Goal: Task Accomplishment & Management: Complete application form

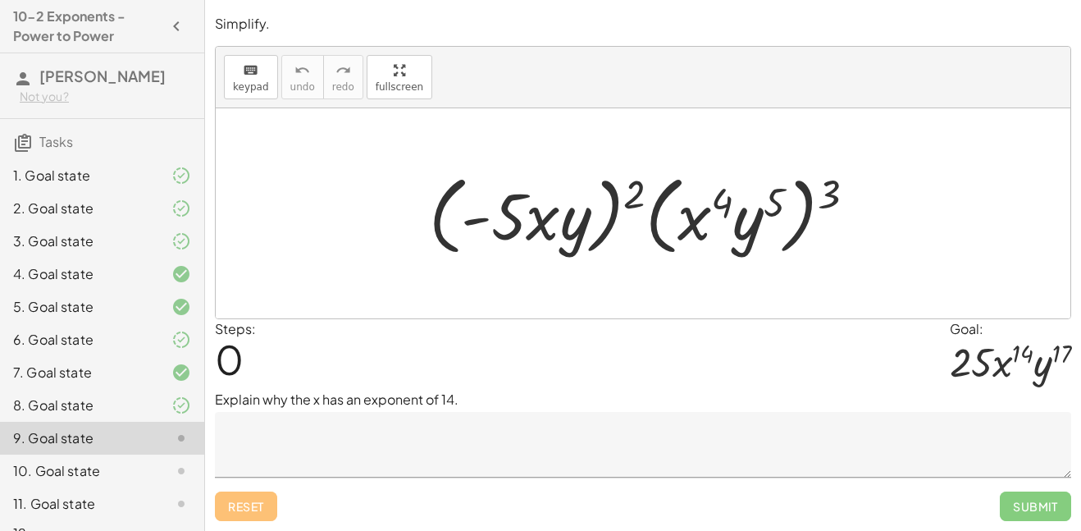
scroll to position [49, 0]
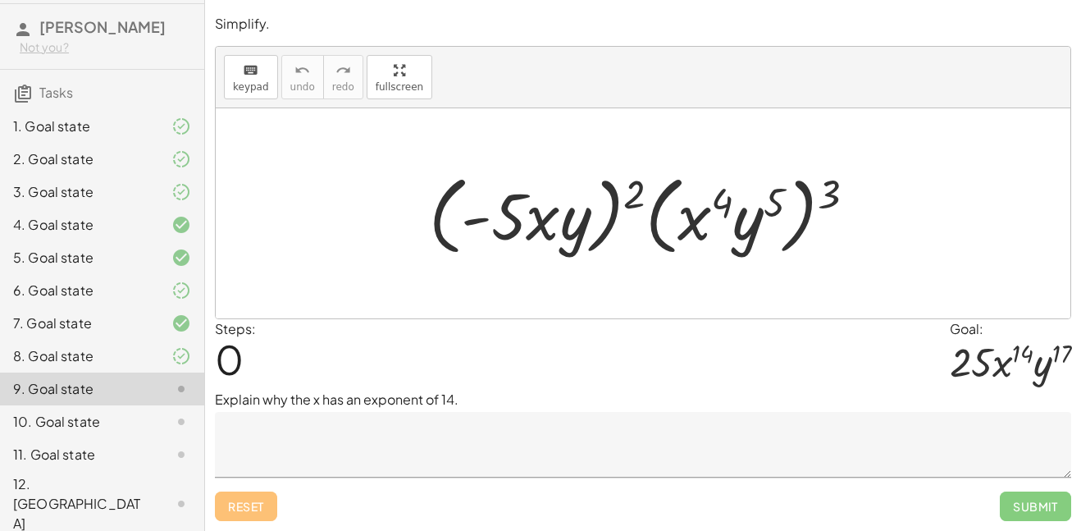
click at [560, 437] on textarea at bounding box center [643, 445] width 857 height 66
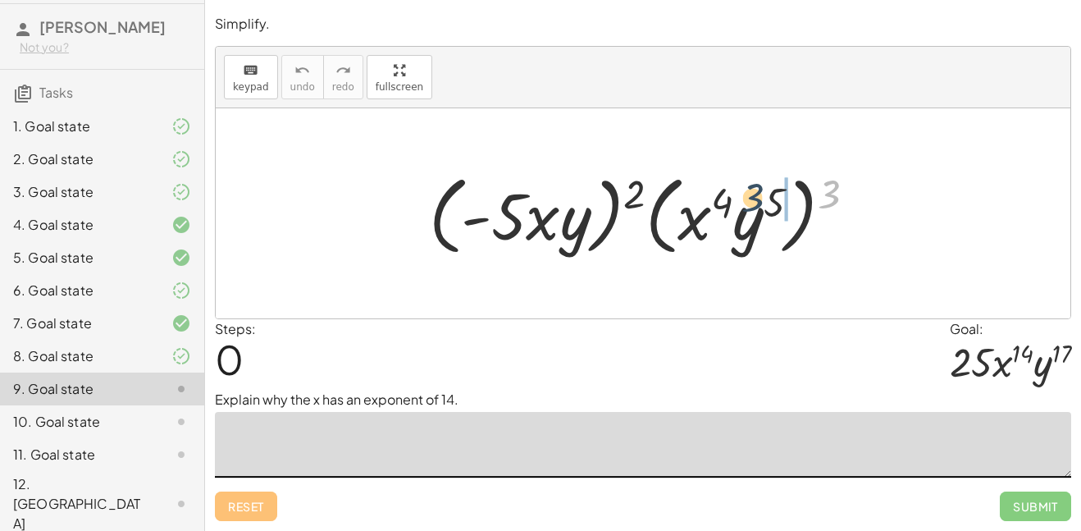
drag, startPoint x: 829, startPoint y: 190, endPoint x: 736, endPoint y: 200, distance: 93.2
click at [736, 200] on div at bounding box center [649, 214] width 456 height 94
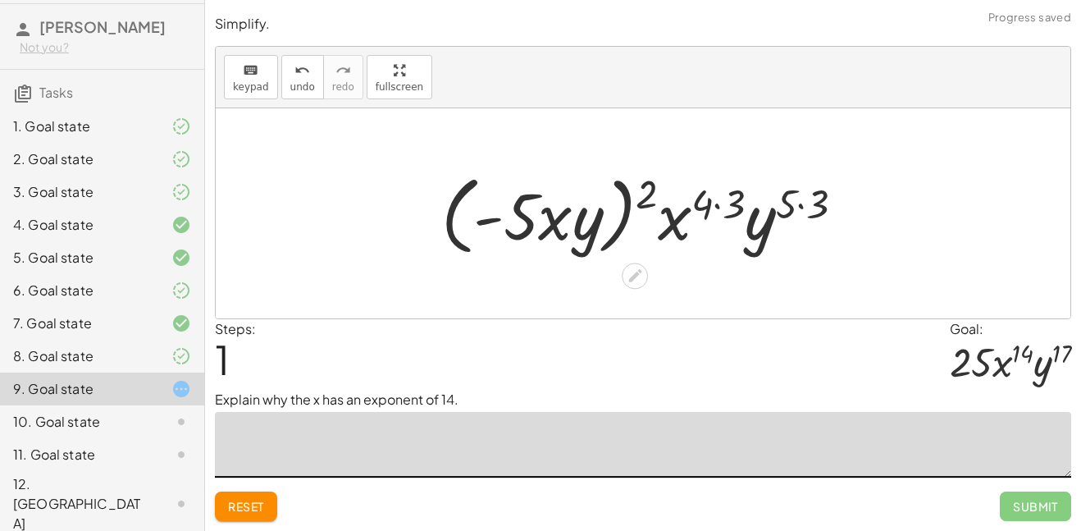
click at [720, 205] on div at bounding box center [649, 214] width 432 height 94
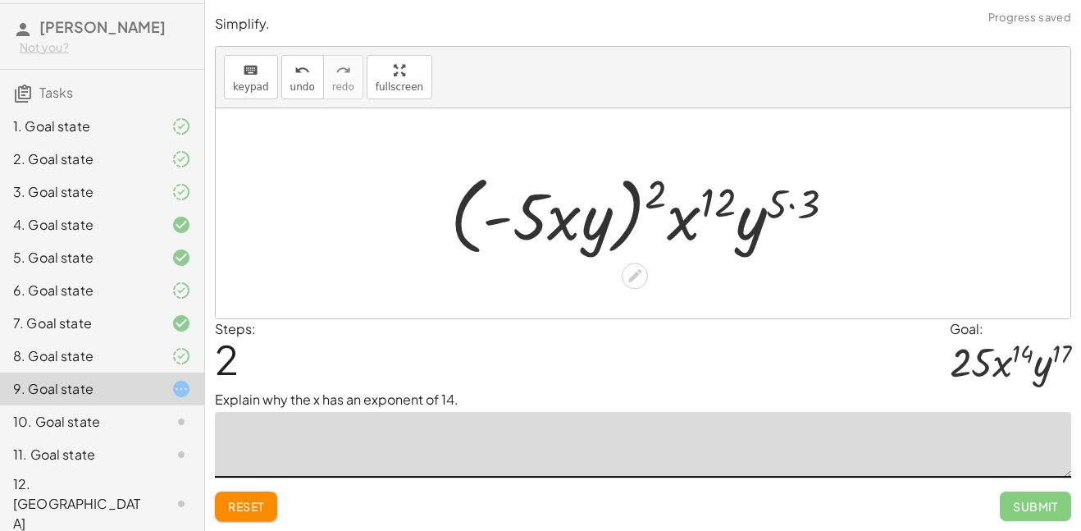
click at [791, 208] on div at bounding box center [649, 214] width 414 height 94
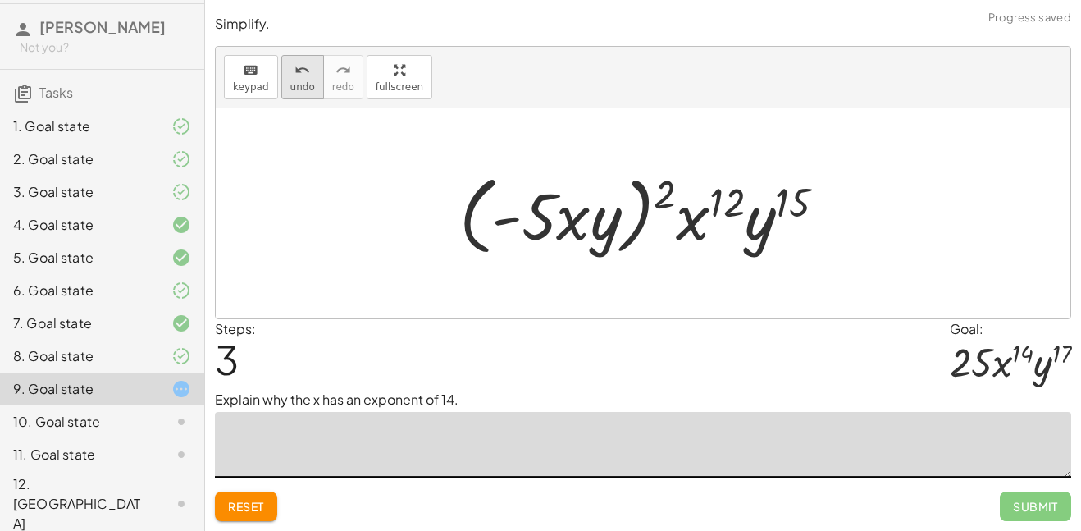
click at [307, 91] on span "undo" at bounding box center [302, 86] width 25 height 11
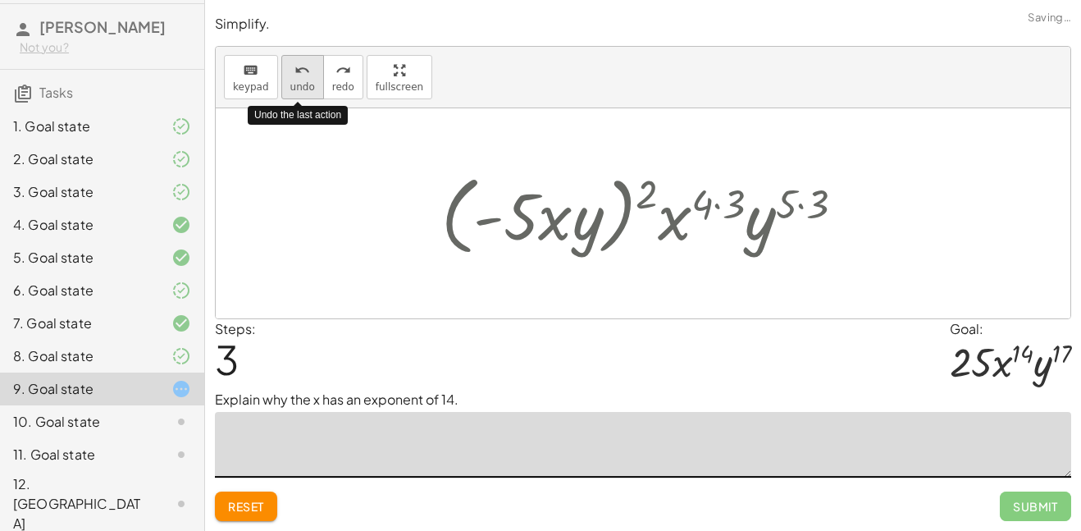
click at [307, 91] on span "undo" at bounding box center [302, 86] width 25 height 11
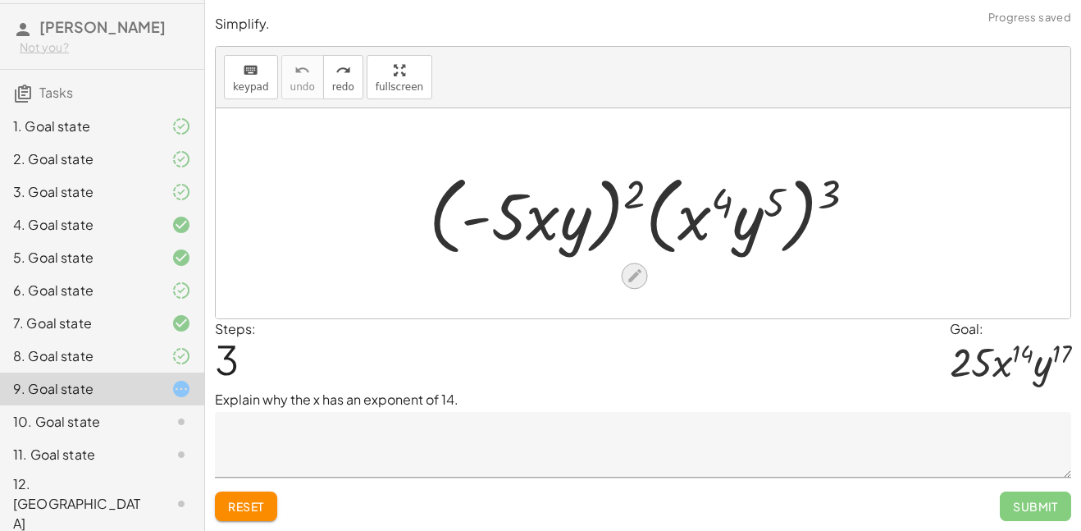
click at [641, 277] on icon at bounding box center [634, 276] width 17 height 17
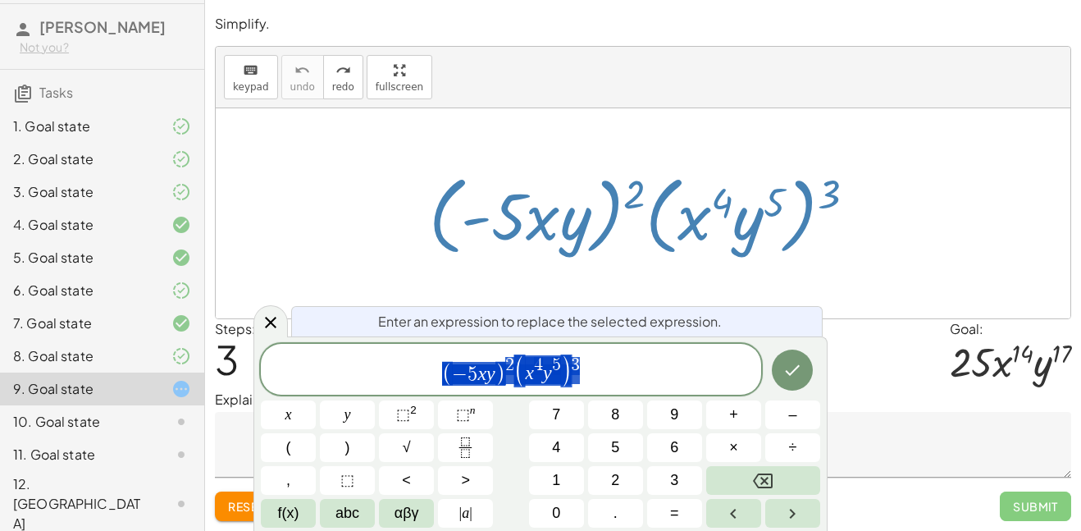
click at [876, 359] on div "Steps: 3 Goal: · 25 · x 14 · y 17" at bounding box center [643, 354] width 857 height 71
click at [278, 323] on icon at bounding box center [271, 323] width 20 height 20
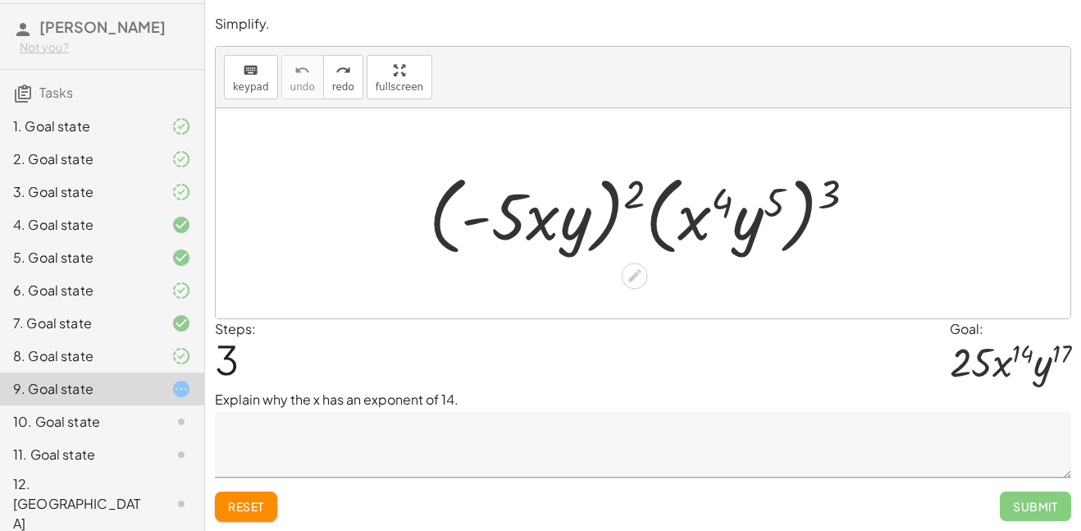
click at [233, 359] on span "3" at bounding box center [227, 359] width 24 height 50
click at [263, 509] on span "Reset" at bounding box center [246, 506] width 36 height 15
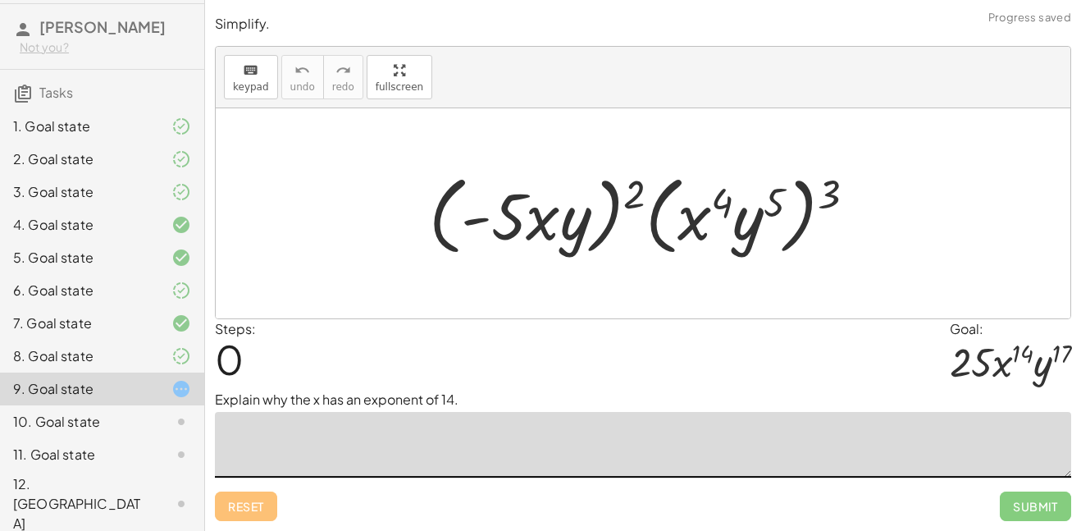
click at [375, 448] on textarea at bounding box center [643, 445] width 857 height 66
click at [533, 438] on textarea "**********" at bounding box center [643, 445] width 857 height 66
click at [637, 437] on textarea "**********" at bounding box center [643, 445] width 857 height 66
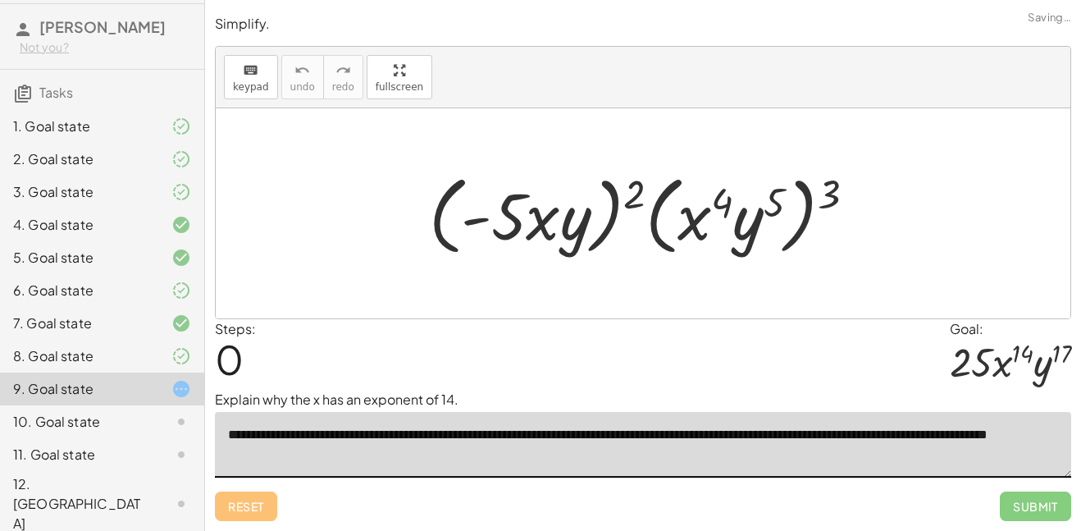
click at [698, 432] on textarea "**********" at bounding box center [643, 445] width 857 height 66
drag, startPoint x: 639, startPoint y: 189, endPoint x: 561, endPoint y: 201, distance: 78.9
click at [561, 201] on div at bounding box center [649, 214] width 456 height 94
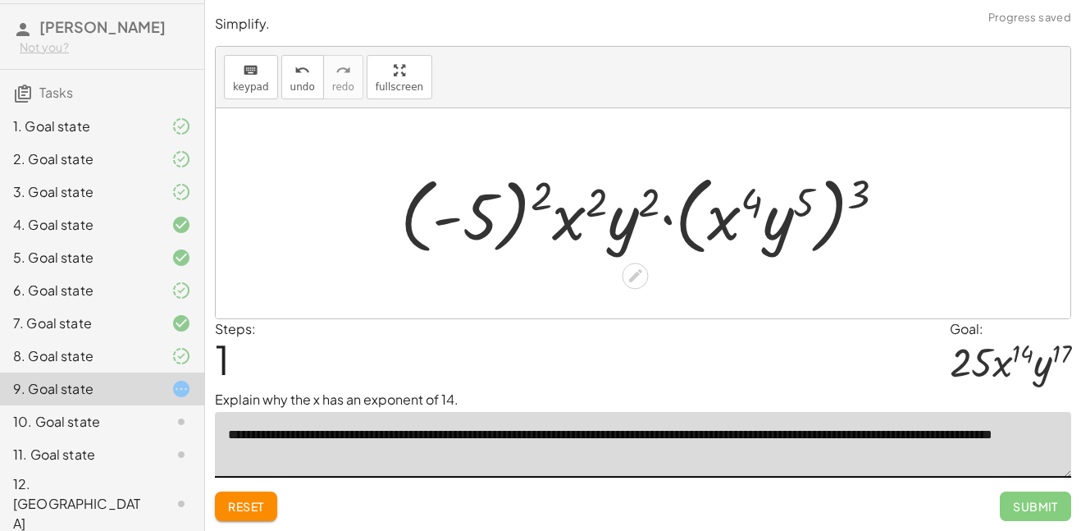
click at [528, 199] on div at bounding box center [649, 214] width 515 height 94
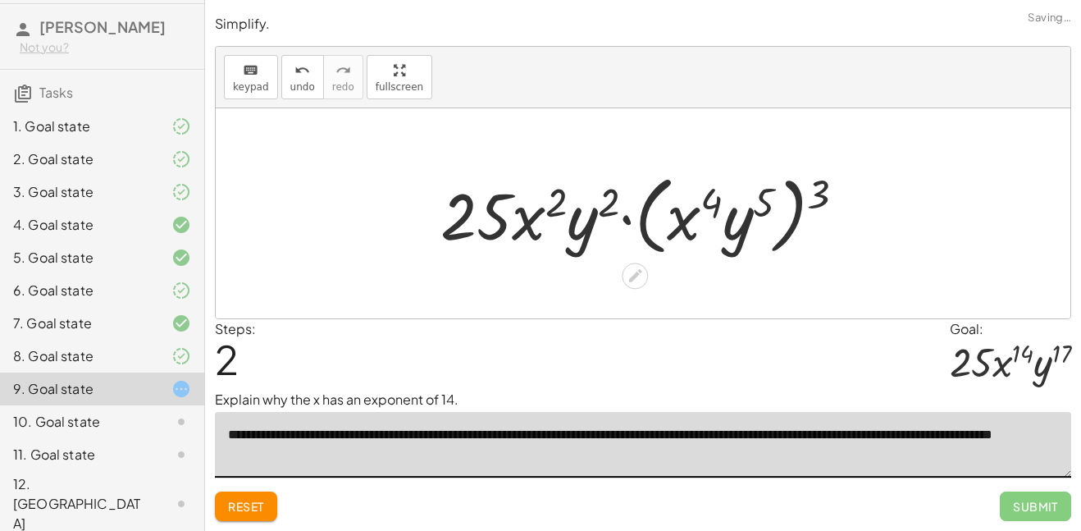
click at [537, 213] on div at bounding box center [649, 214] width 435 height 94
click at [554, 208] on div at bounding box center [649, 214] width 435 height 94
drag, startPoint x: 824, startPoint y: 200, endPoint x: 839, endPoint y: 207, distance: 16.9
click at [839, 207] on div at bounding box center [649, 214] width 435 height 94
click at [737, 450] on textarea "**********" at bounding box center [643, 445] width 857 height 66
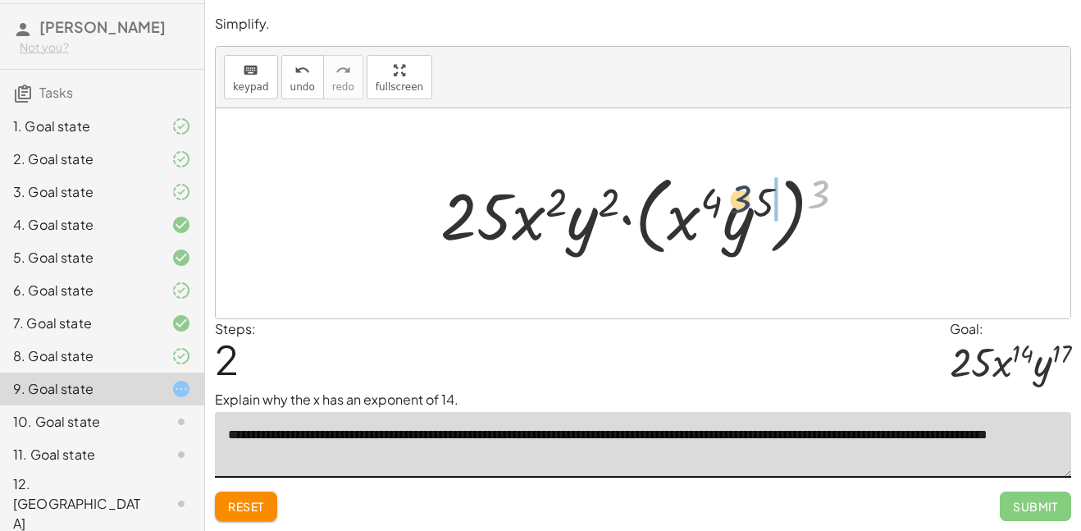
drag, startPoint x: 827, startPoint y: 187, endPoint x: 746, endPoint y: 192, distance: 81.4
click at [746, 192] on div at bounding box center [649, 214] width 435 height 94
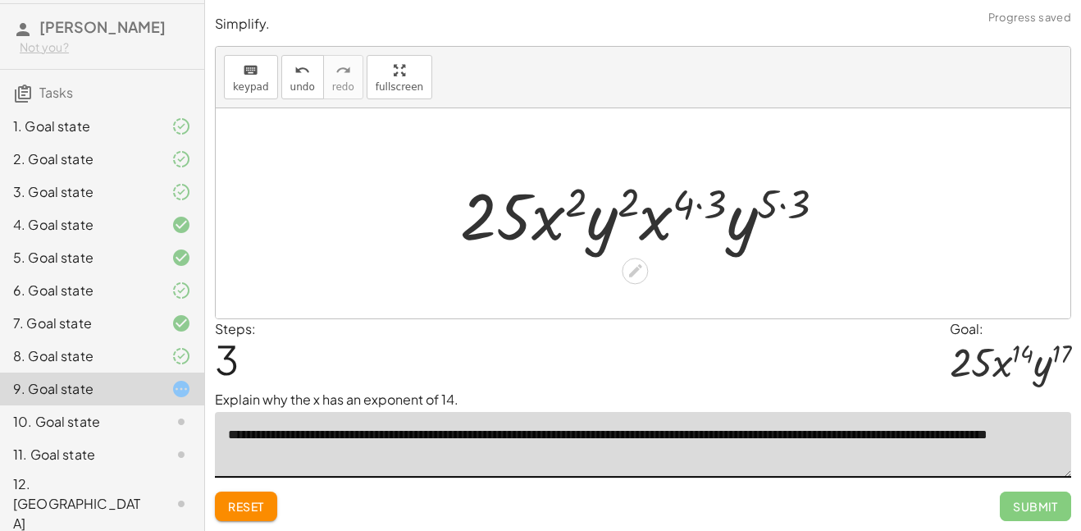
click at [697, 210] on div at bounding box center [650, 213] width 396 height 85
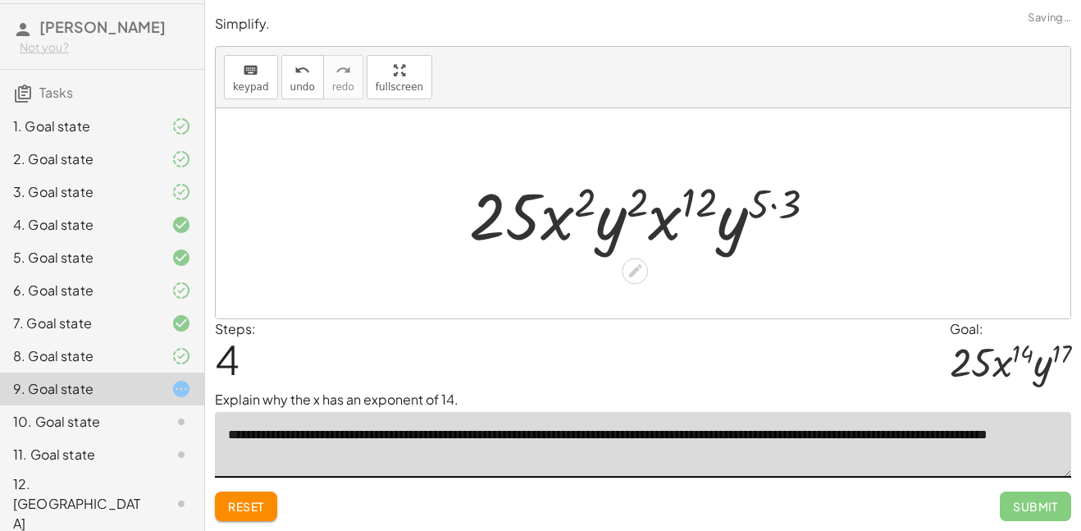
click at [761, 211] on div at bounding box center [649, 213] width 377 height 85
click at [777, 203] on div at bounding box center [649, 213] width 377 height 85
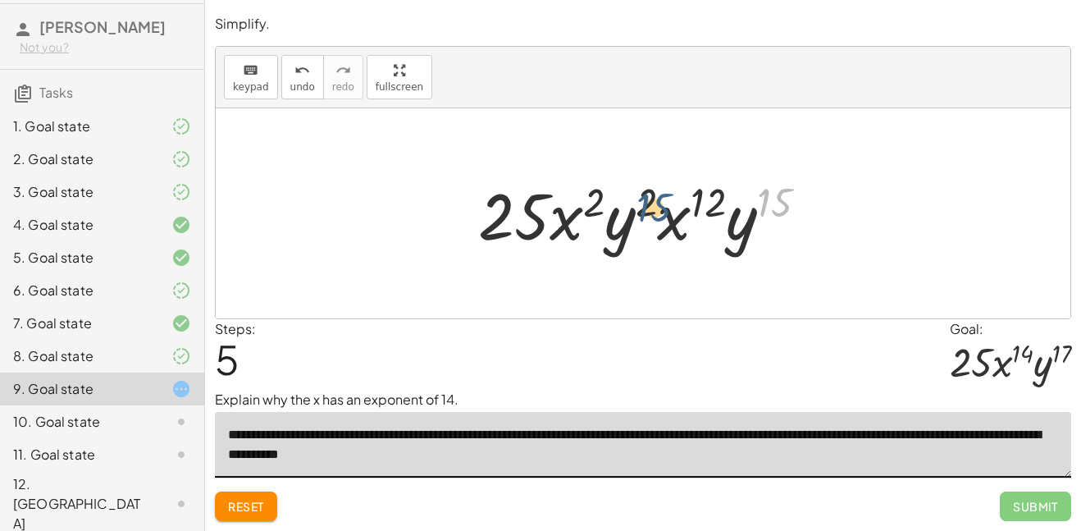
drag, startPoint x: 759, startPoint y: 222, endPoint x: 632, endPoint y: 225, distance: 127.2
click at [632, 225] on div at bounding box center [649, 213] width 359 height 85
drag, startPoint x: 743, startPoint y: 224, endPoint x: 617, endPoint y: 216, distance: 125.8
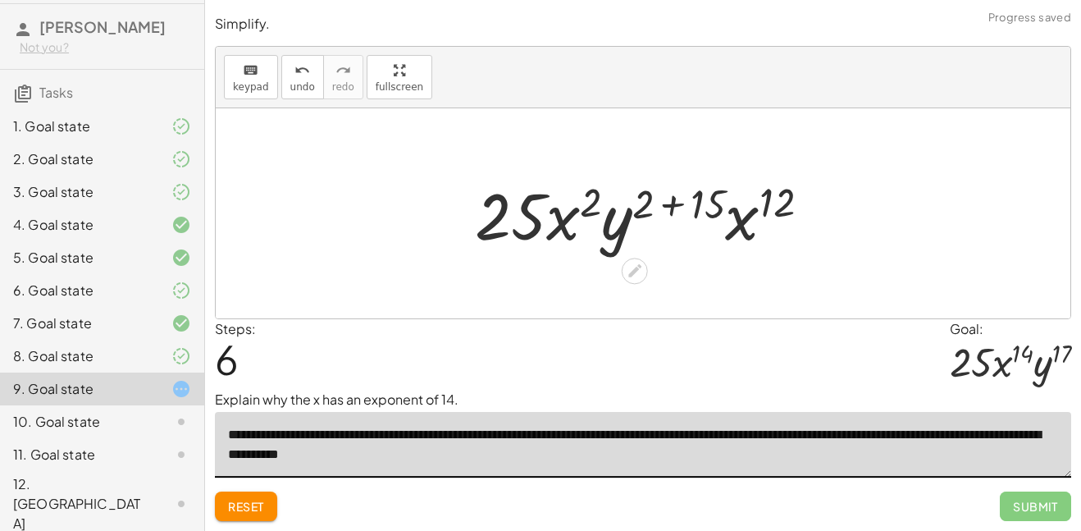
click at [678, 208] on div at bounding box center [649, 213] width 365 height 85
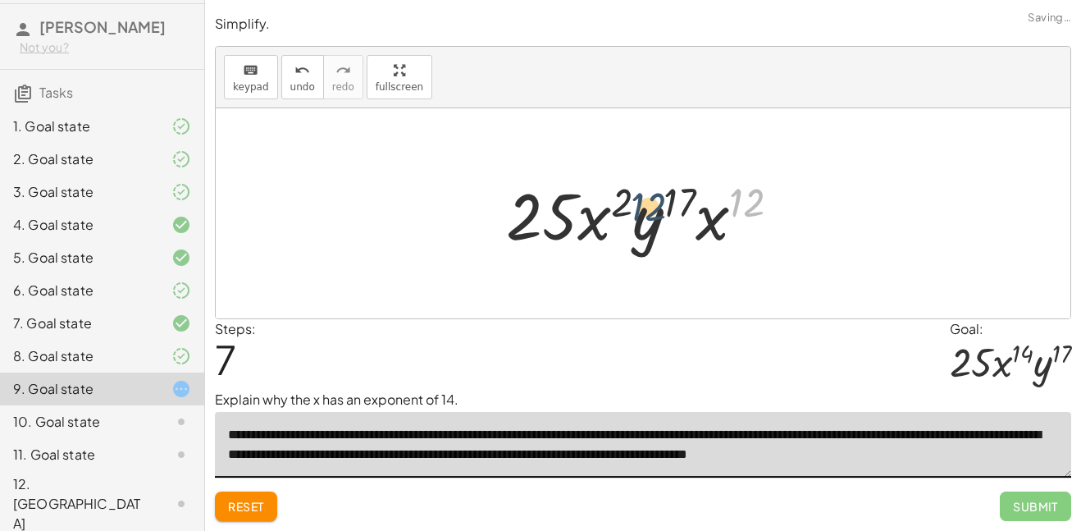
drag, startPoint x: 738, startPoint y: 193, endPoint x: 612, endPoint y: 195, distance: 126.4
click at [612, 195] on div at bounding box center [650, 213] width 304 height 85
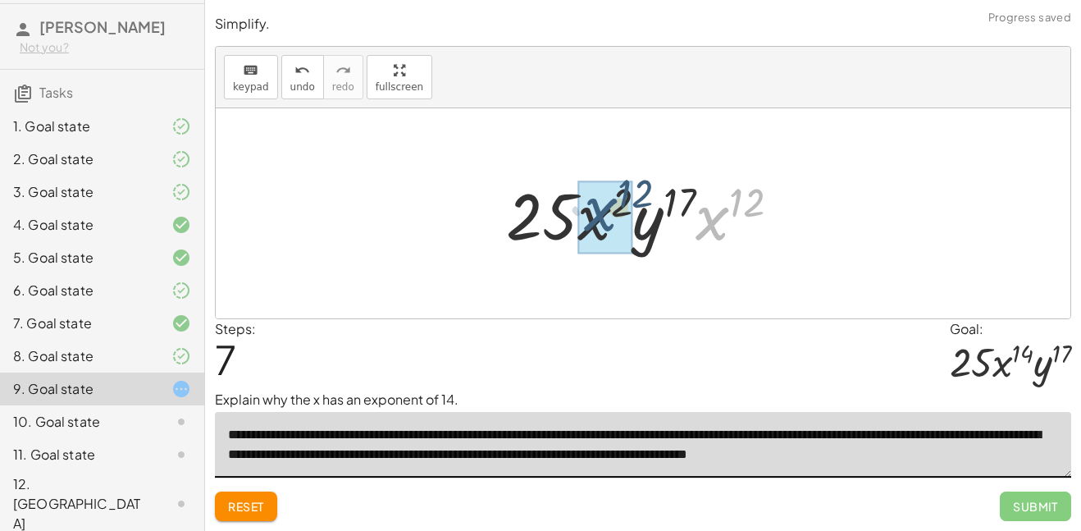
drag, startPoint x: 707, startPoint y: 228, endPoint x: 593, endPoint y: 219, distance: 114.4
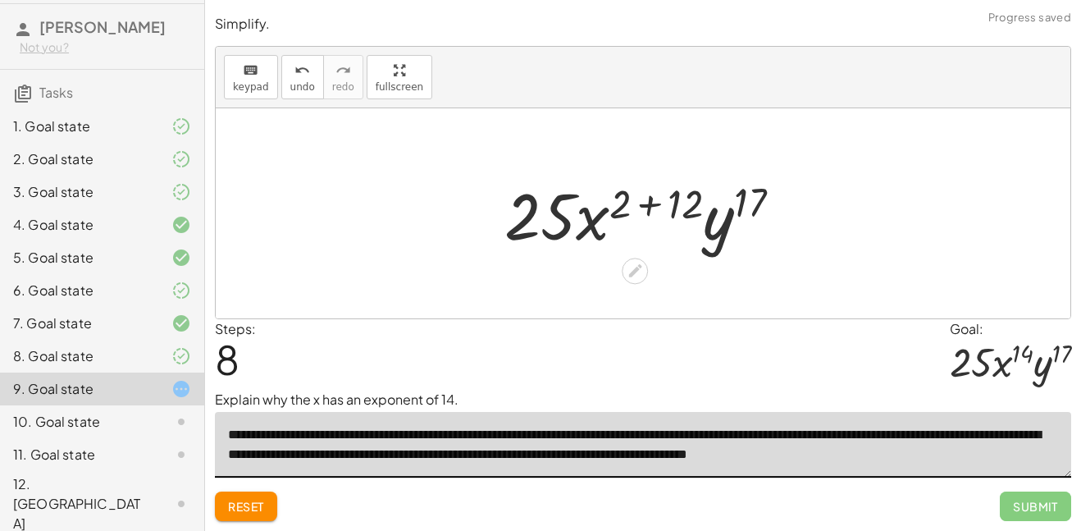
click at [652, 205] on div at bounding box center [649, 213] width 306 height 85
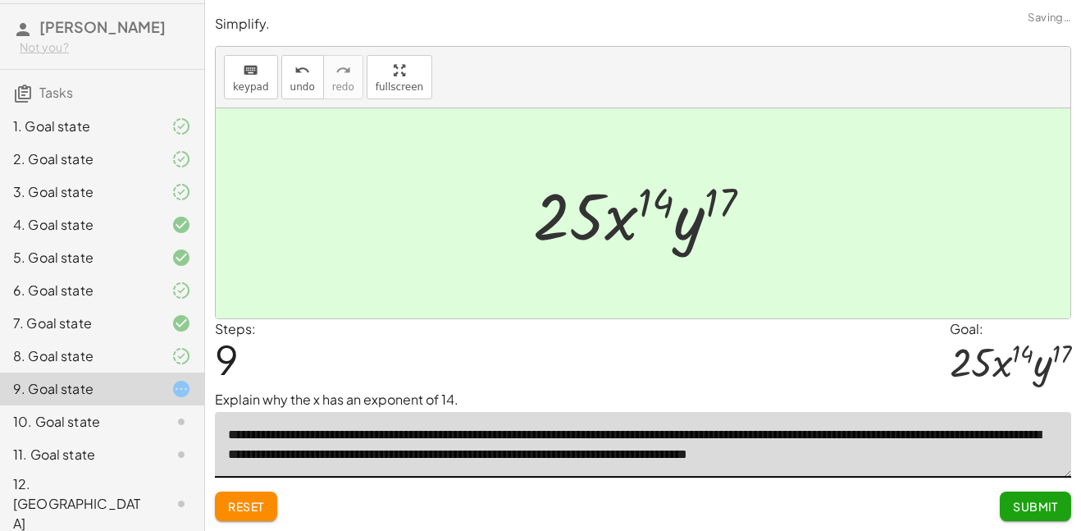
type textarea "**********"
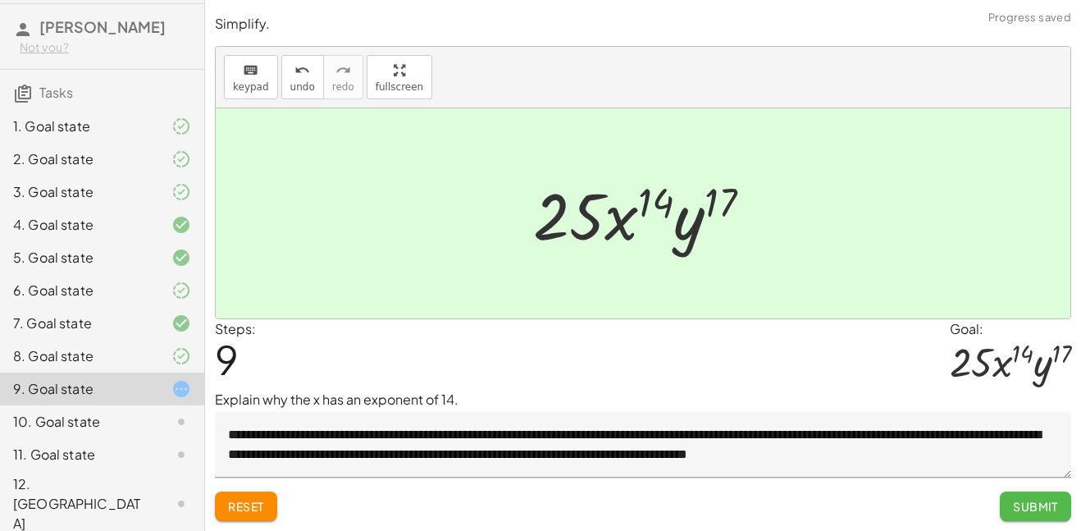
click at [1026, 504] on span "Submit" at bounding box center [1035, 506] width 45 height 15
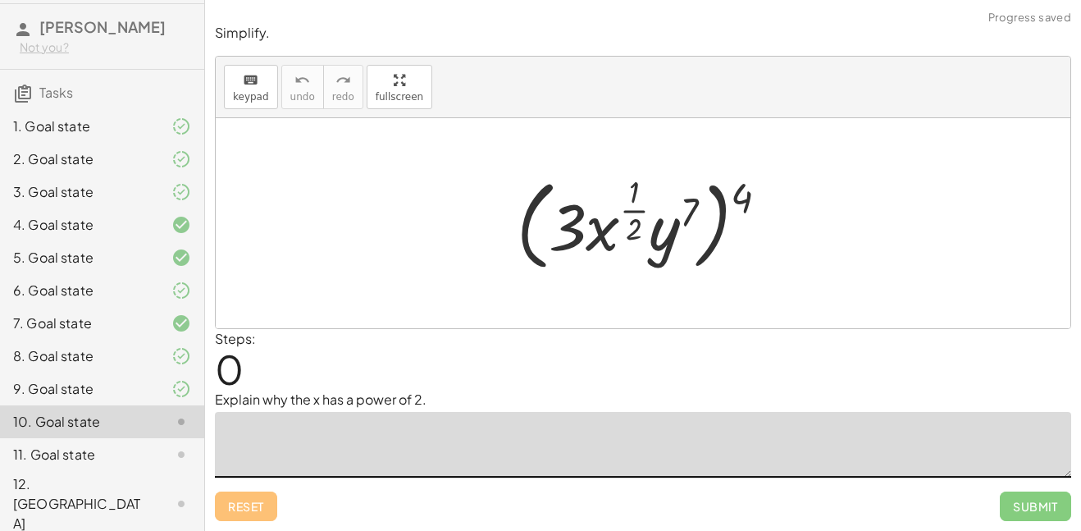
click at [385, 432] on textarea at bounding box center [643, 445] width 857 height 66
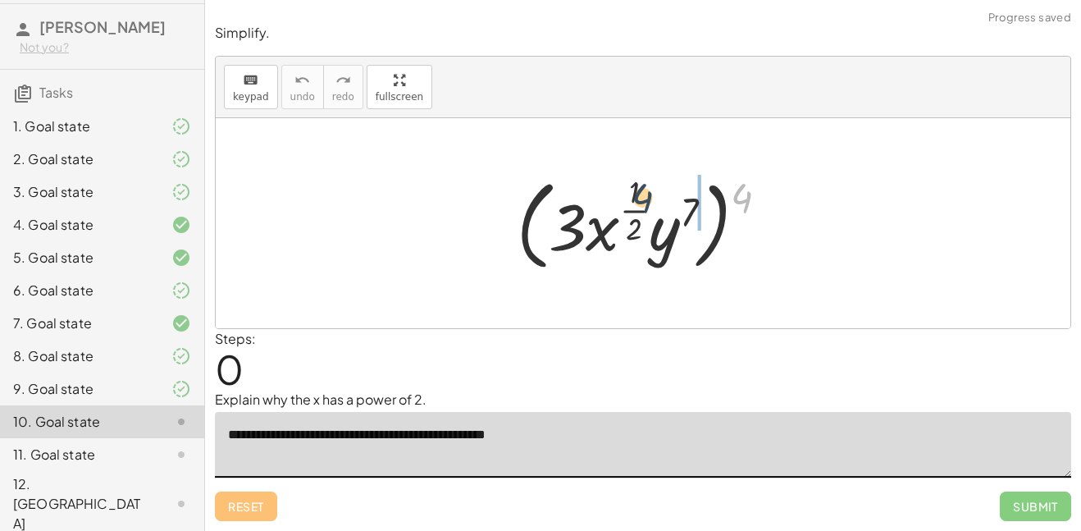
drag, startPoint x: 745, startPoint y: 194, endPoint x: 635, endPoint y: 194, distance: 110.0
click at [635, 194] on div at bounding box center [649, 223] width 281 height 107
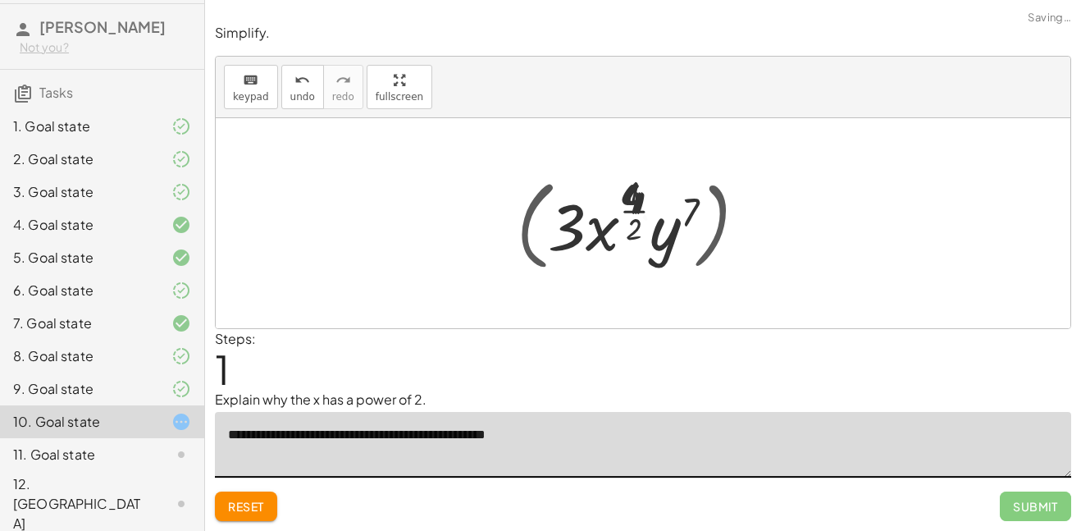
click at [635, 194] on div at bounding box center [649, 223] width 278 height 97
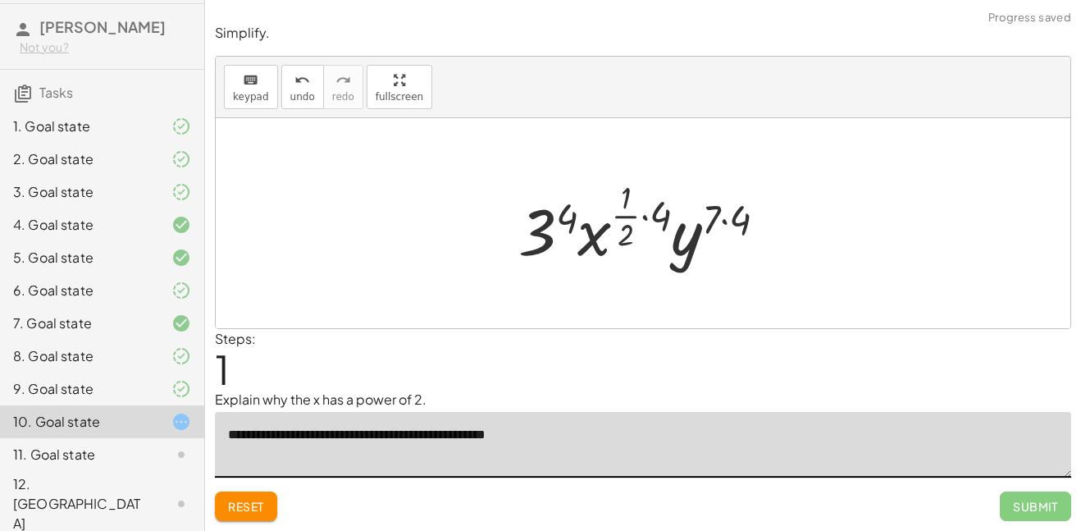
click at [565, 216] on div at bounding box center [649, 223] width 278 height 97
click at [628, 222] on div at bounding box center [649, 223] width 281 height 97
click at [646, 217] on div at bounding box center [649, 223] width 281 height 97
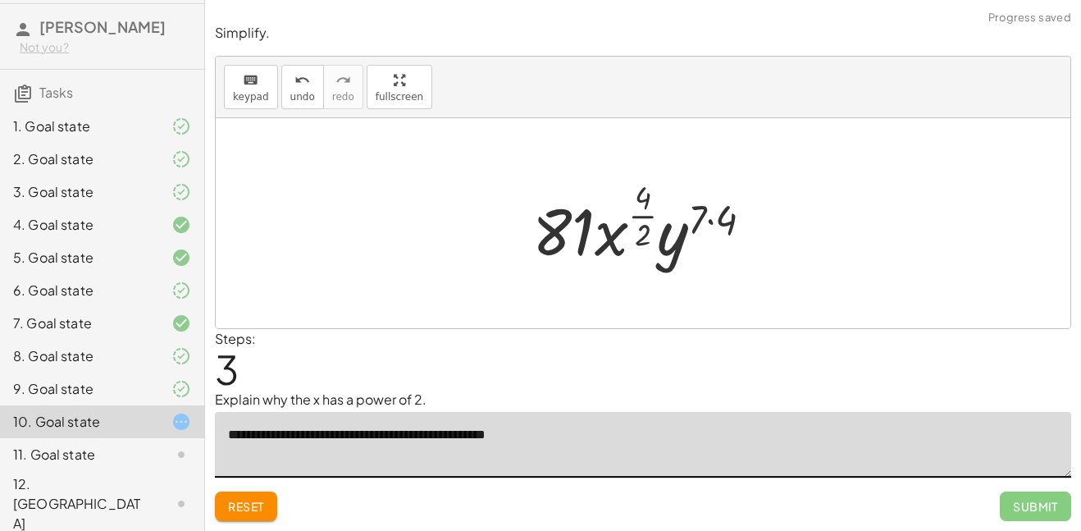
click at [711, 220] on div at bounding box center [649, 223] width 250 height 97
click at [645, 222] on div at bounding box center [649, 223] width 246 height 97
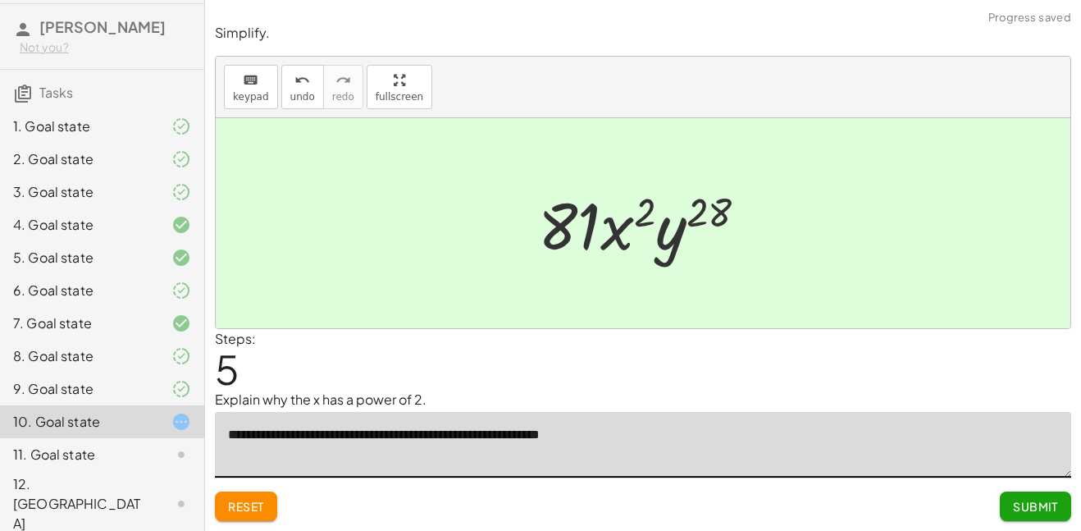
type textarea "**********"
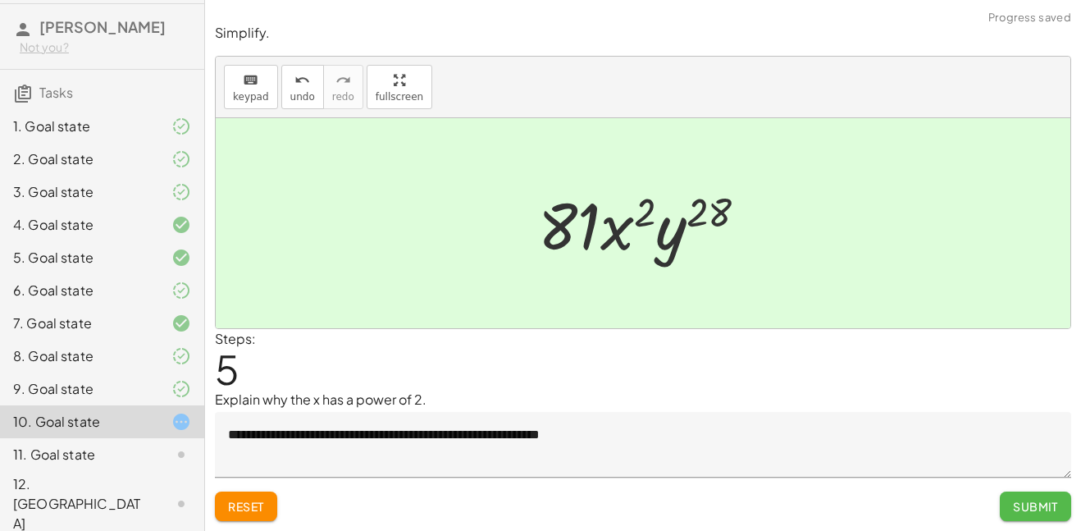
click at [1017, 507] on span "Submit" at bounding box center [1035, 506] width 45 height 15
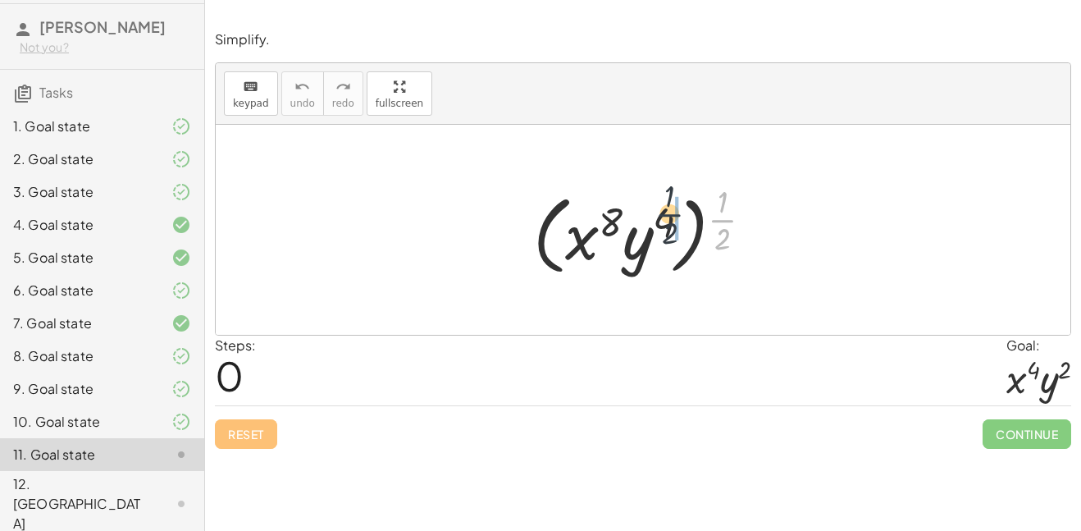
drag, startPoint x: 720, startPoint y: 221, endPoint x: 655, endPoint y: 214, distance: 65.2
click at [655, 214] on div at bounding box center [649, 230] width 249 height 102
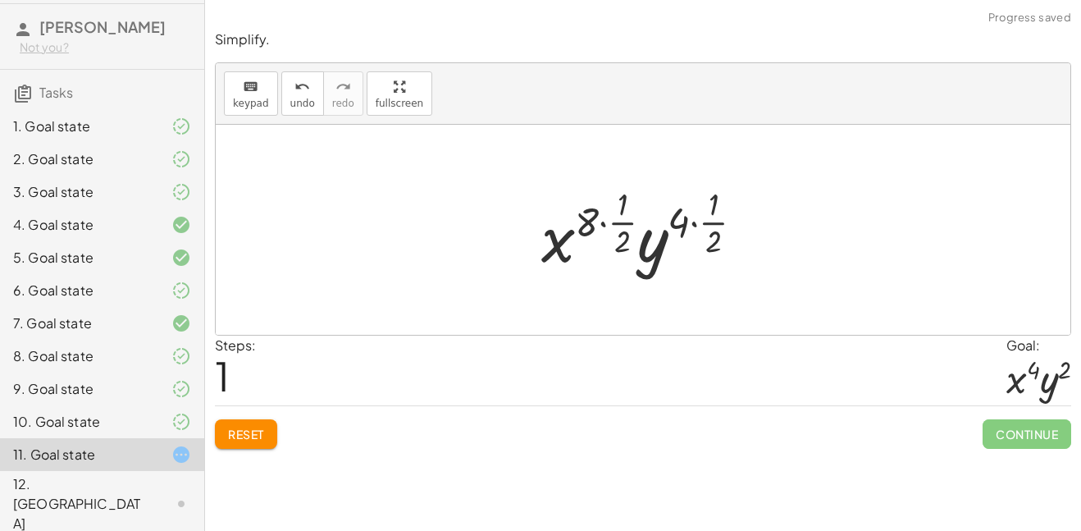
click at [603, 226] on div at bounding box center [648, 229] width 231 height 97
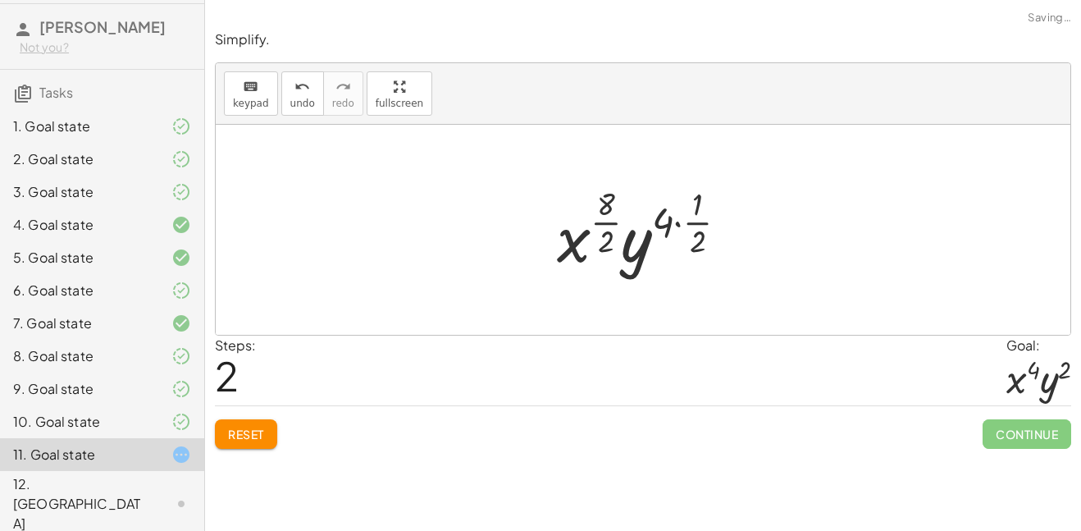
click at [684, 223] on div at bounding box center [649, 229] width 200 height 97
click at [675, 226] on div at bounding box center [649, 229] width 200 height 97
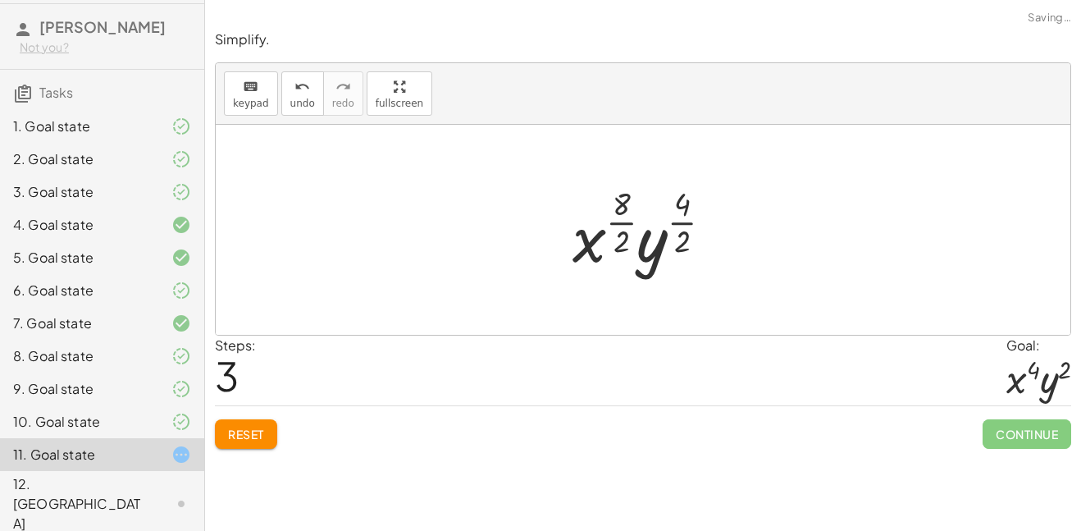
click at [675, 226] on div at bounding box center [649, 229] width 169 height 97
click at [630, 225] on div at bounding box center [650, 229] width 162 height 97
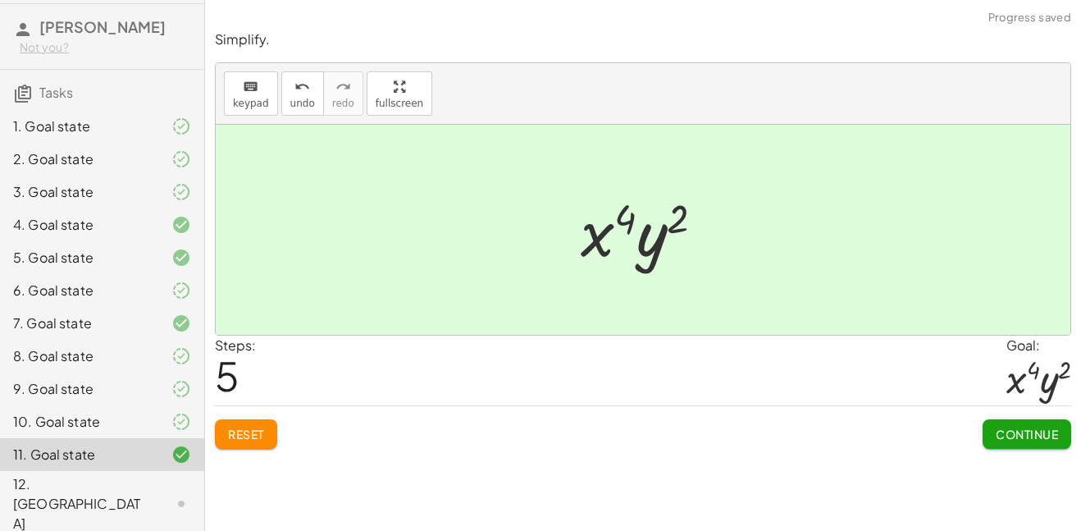
click at [1023, 428] on span "Continue" at bounding box center [1027, 434] width 62 height 15
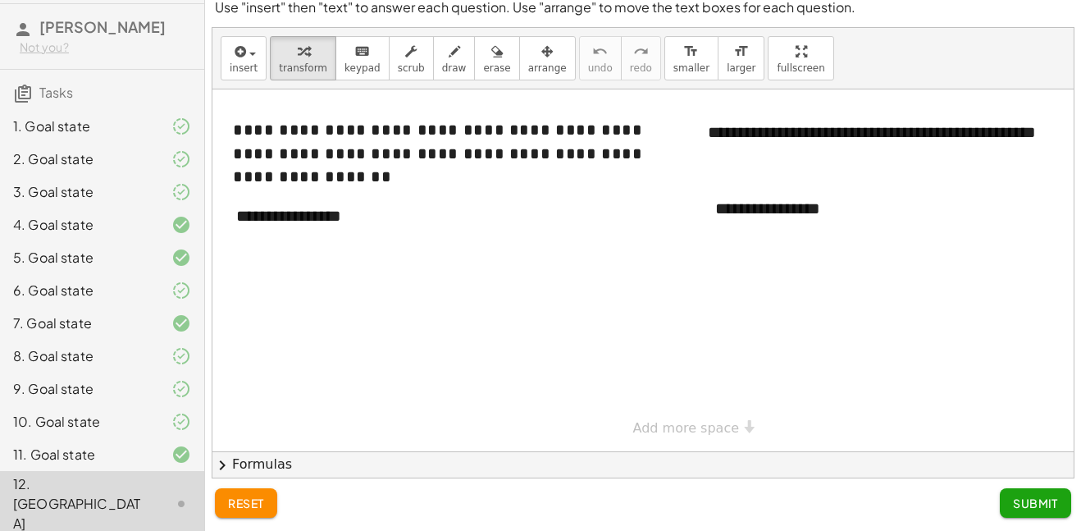
scroll to position [12, 0]
click at [359, 217] on div "**********" at bounding box center [343, 216] width 246 height 57
drag, startPoint x: 400, startPoint y: 226, endPoint x: 173, endPoint y: 227, distance: 227.3
click at [173, 227] on main "10-2 Exponents - Power to Power [PERSON_NAME] Not you? Tasks 1. Goal state 2. G…" at bounding box center [540, 259] width 1081 height 543
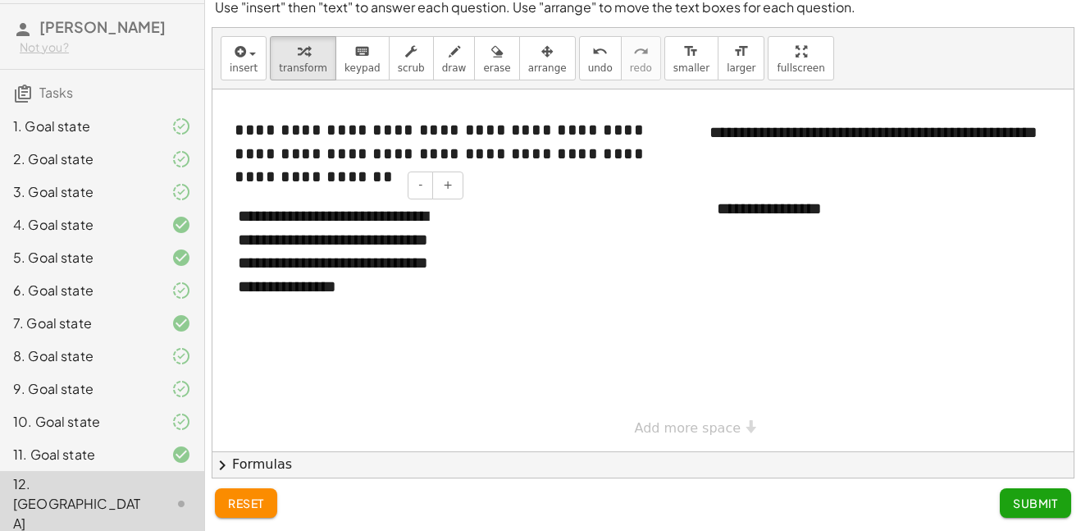
click at [428, 267] on div "**********" at bounding box center [345, 251] width 246 height 126
click at [509, 281] on div at bounding box center [683, 270] width 941 height 362
click at [820, 209] on div "**********" at bounding box center [824, 209] width 246 height 57
drag, startPoint x: 866, startPoint y: 230, endPoint x: 689, endPoint y: 168, distance: 186.8
click at [689, 168] on div "**********" at bounding box center [683, 270] width 941 height 362
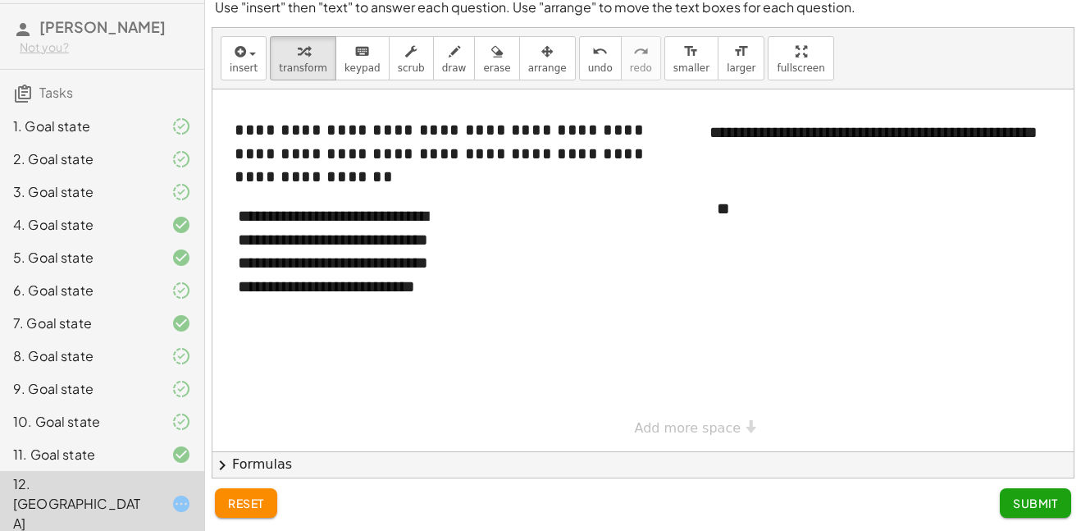
scroll to position [0, 80]
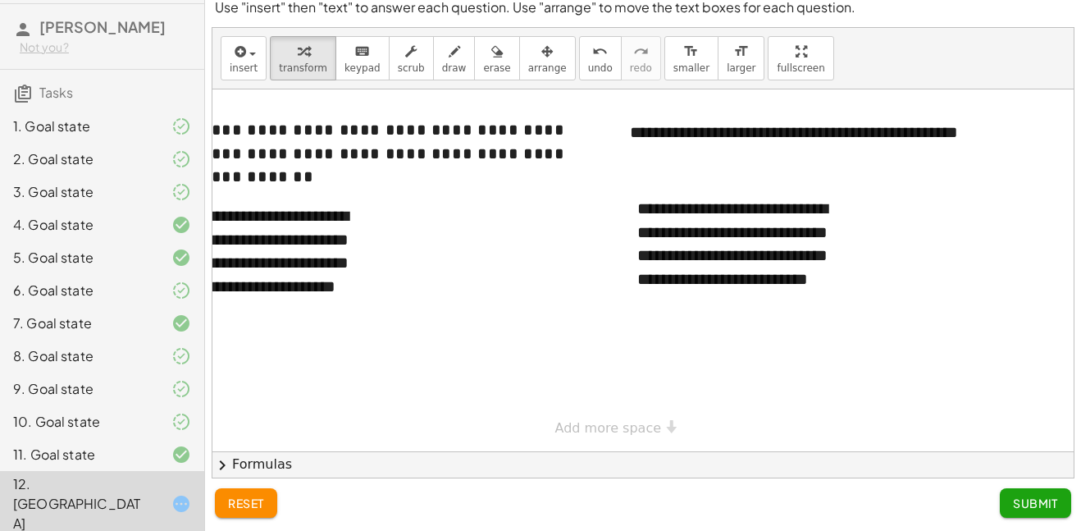
drag, startPoint x: 1040, startPoint y: 504, endPoint x: 944, endPoint y: 409, distance: 135.2
click at [944, 409] on div "**********" at bounding box center [643, 259] width 876 height 543
click at [1010, 493] on button "Submit" at bounding box center [1035, 503] width 71 height 30
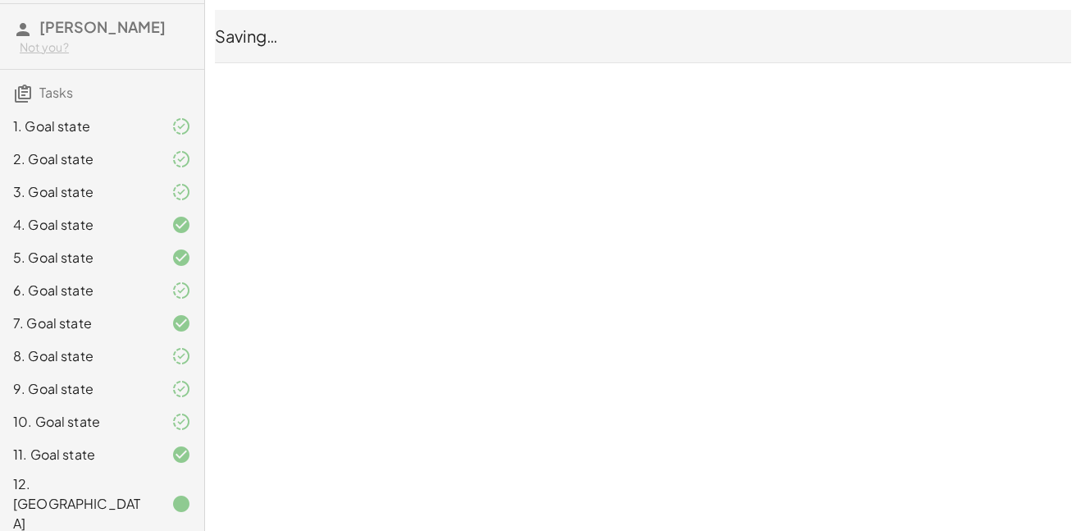
scroll to position [0, 0]
